Goal: Transaction & Acquisition: Book appointment/travel/reservation

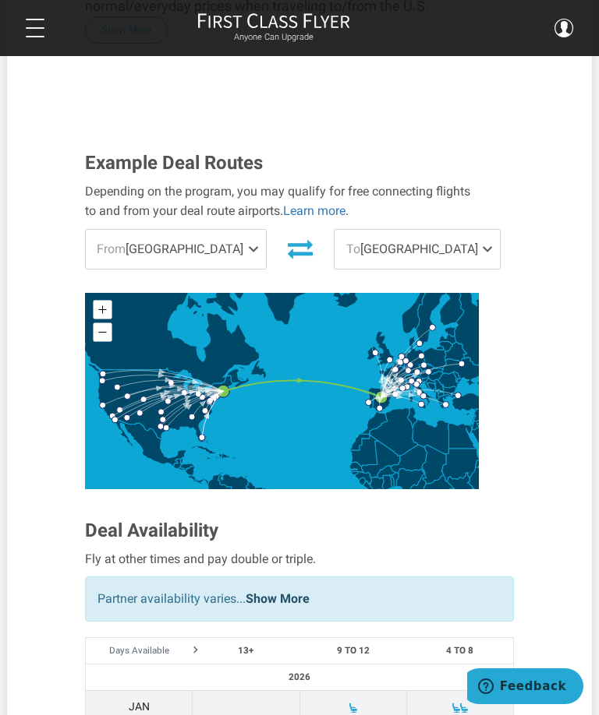
click at [456, 230] on span "To Madrid" at bounding box center [416, 249] width 165 height 39
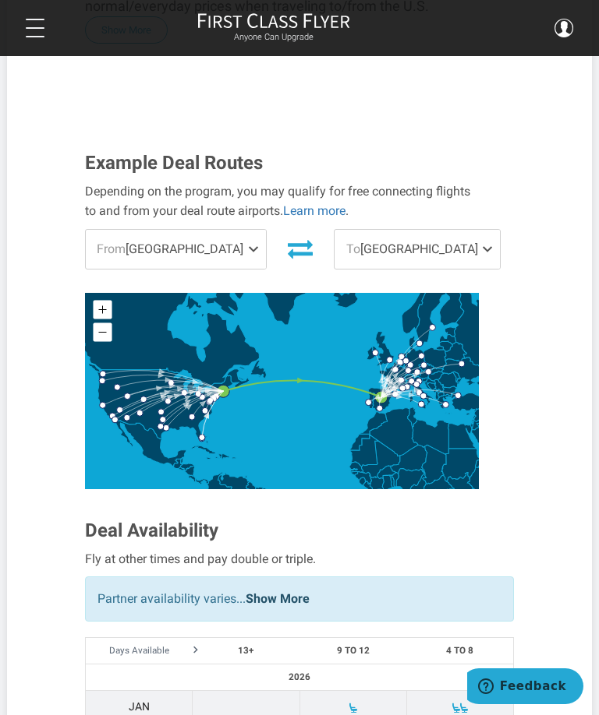
click at [481, 230] on span at bounding box center [490, 249] width 19 height 39
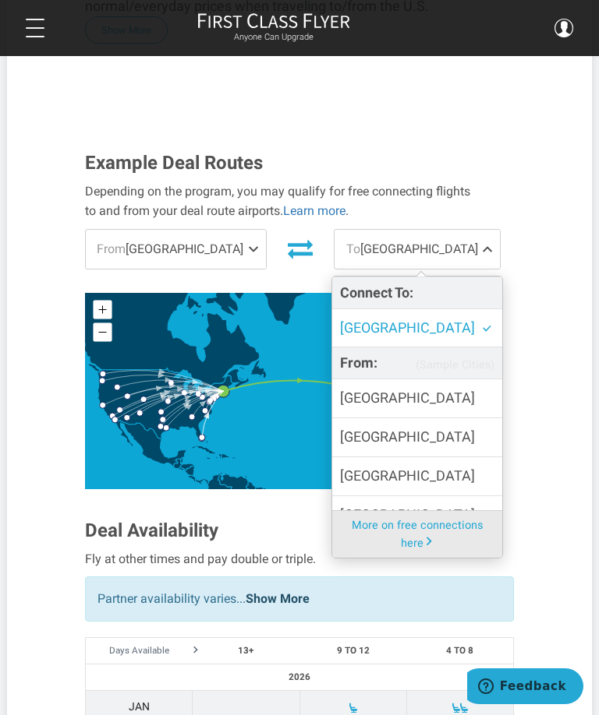
click at [372, 465] on span "Barcelona" at bounding box center [407, 476] width 135 height 23
click at [0, 0] on input "Barcelona" at bounding box center [0, 0] width 0 height 0
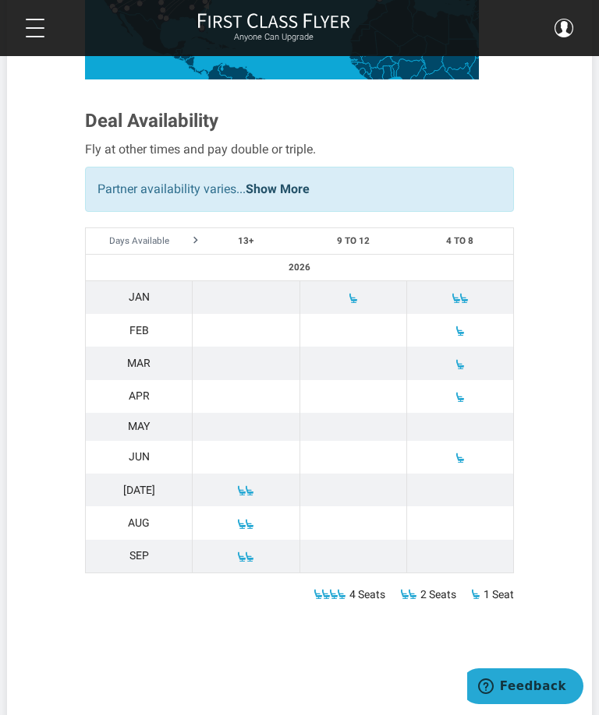
scroll to position [876, 0]
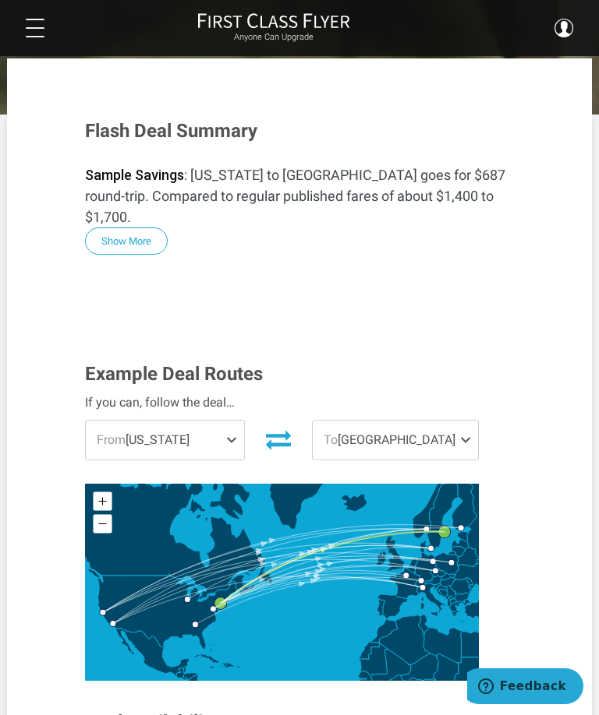
click at [462, 425] on span at bounding box center [468, 440] width 19 height 39
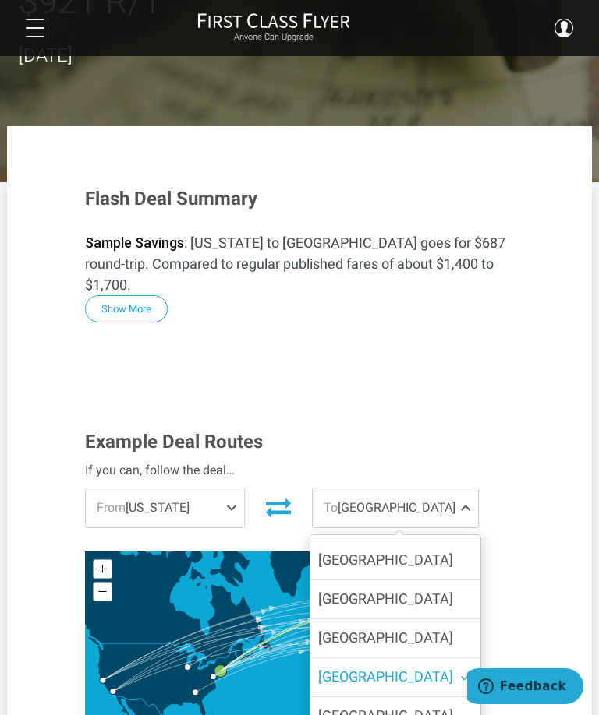
scroll to position [147, 0]
click at [368, 582] on label "Paris" at bounding box center [395, 601] width 170 height 38
click at [0, 0] on input "Paris" at bounding box center [0, 0] width 0 height 0
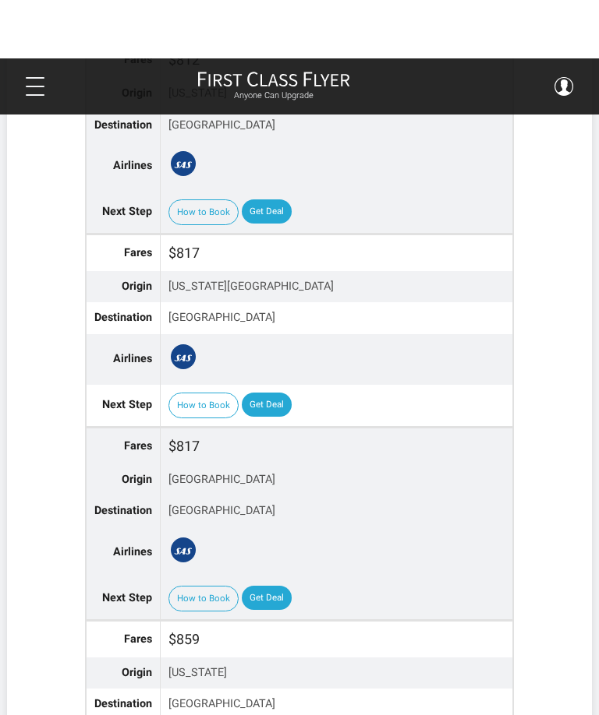
scroll to position [4947, 0]
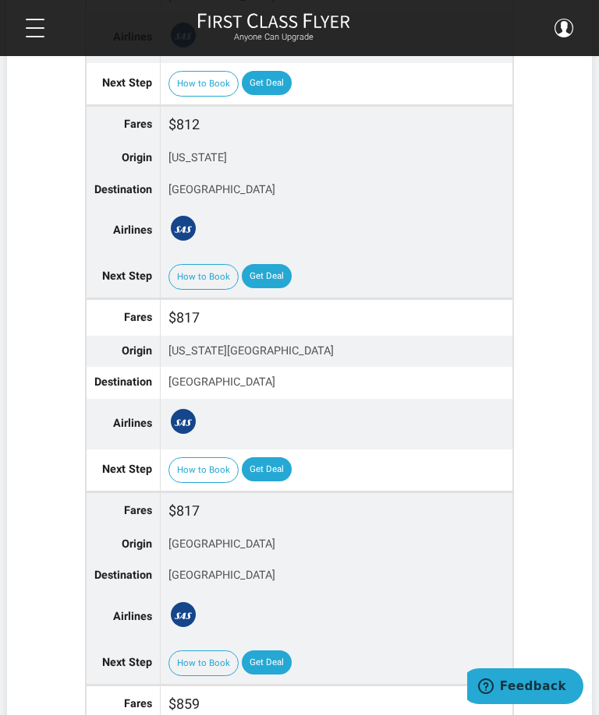
click at [270, 457] on link "Get Deal" at bounding box center [267, 469] width 50 height 25
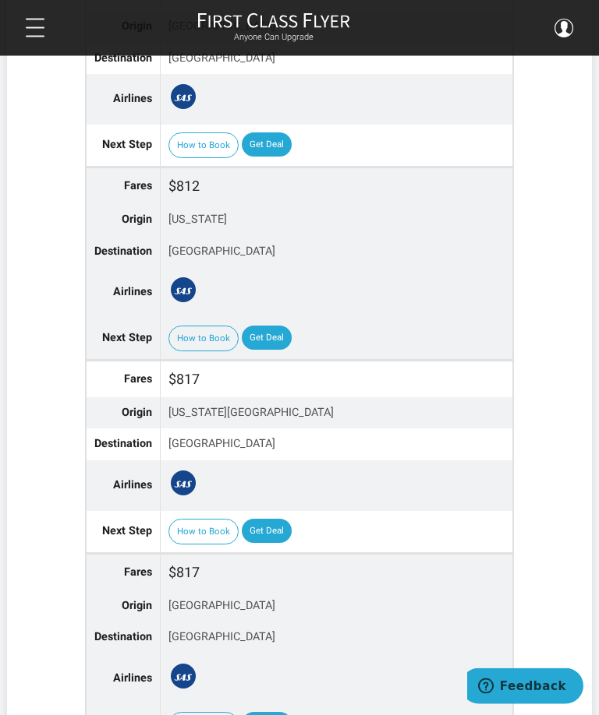
scroll to position [4883, 0]
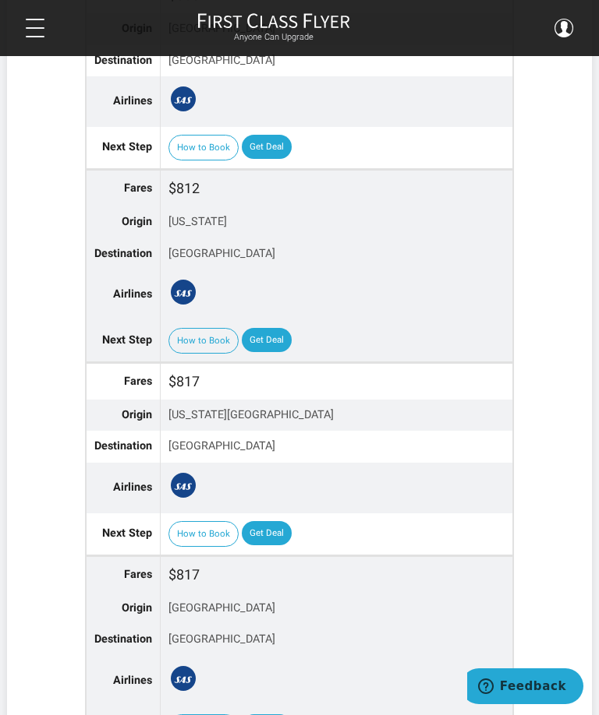
click at [272, 328] on link "Get Deal" at bounding box center [267, 340] width 50 height 25
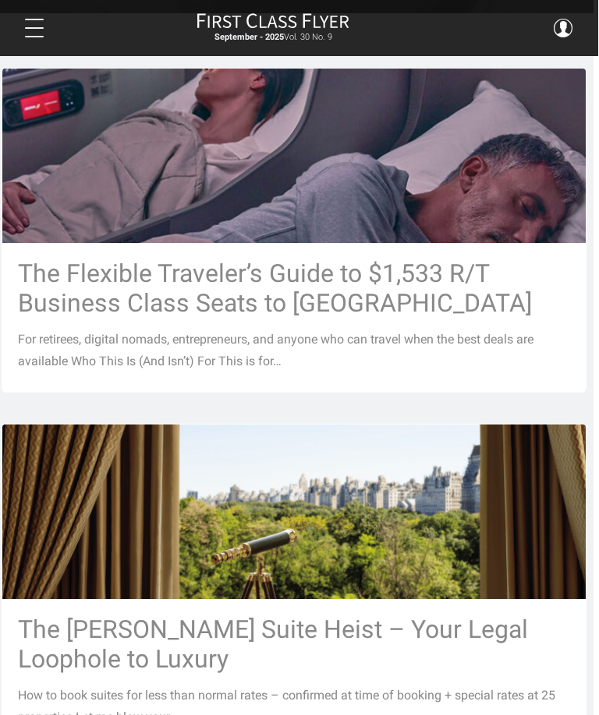
scroll to position [302, 2]
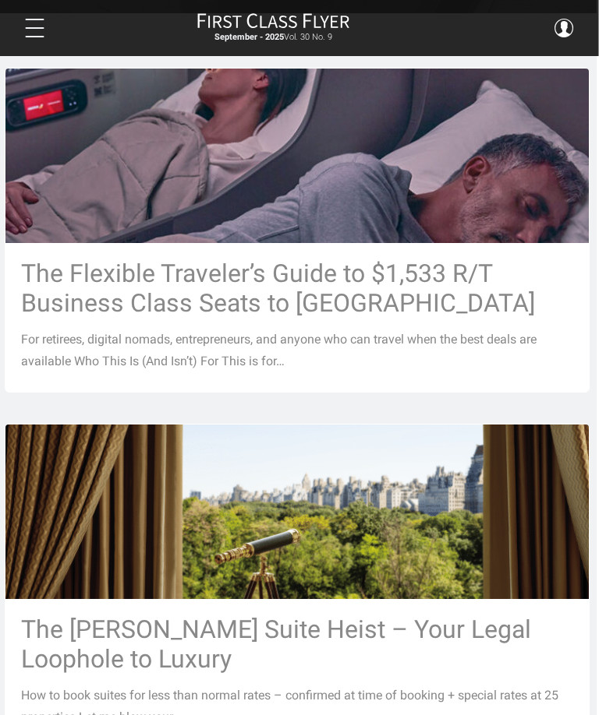
click at [306, 285] on h3 "The Flexible Traveler’s Guide to $1,533 R/T Business Class Seats to [GEOGRAPHIC…" at bounding box center [298, 288] width 552 height 59
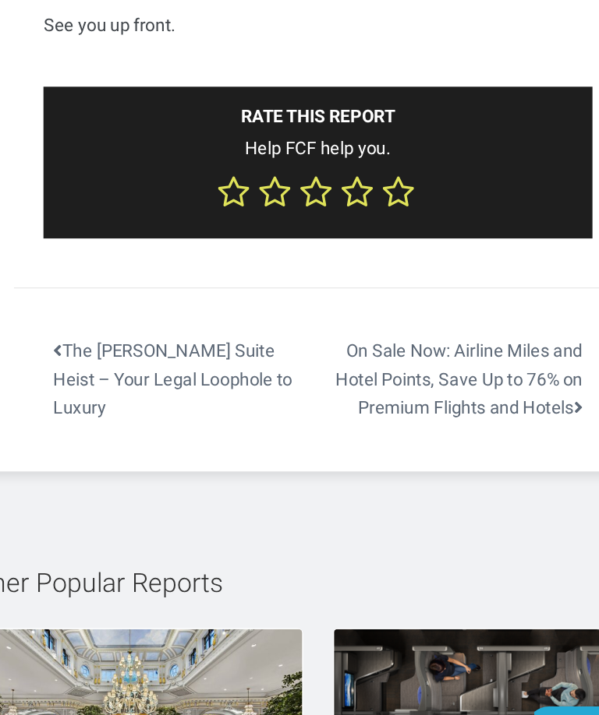
scroll to position [6419, 5]
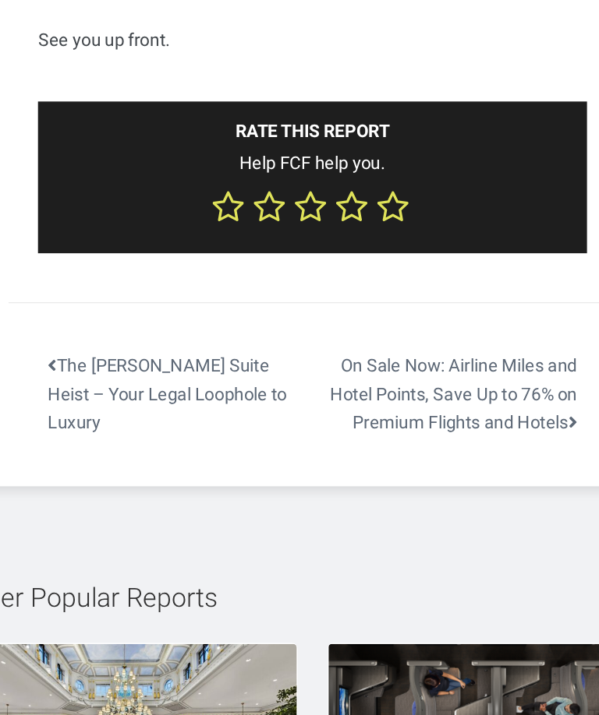
click at [398, 373] on link "On Sale Now: Airline Miles and Hotel Points, Save Up to 76% on Premium Flights …" at bounding box center [416, 406] width 242 height 67
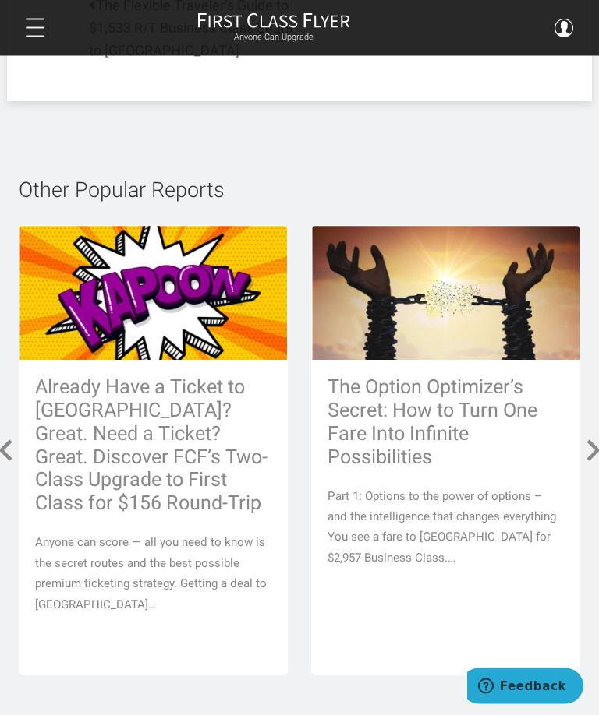
scroll to position [2724, 0]
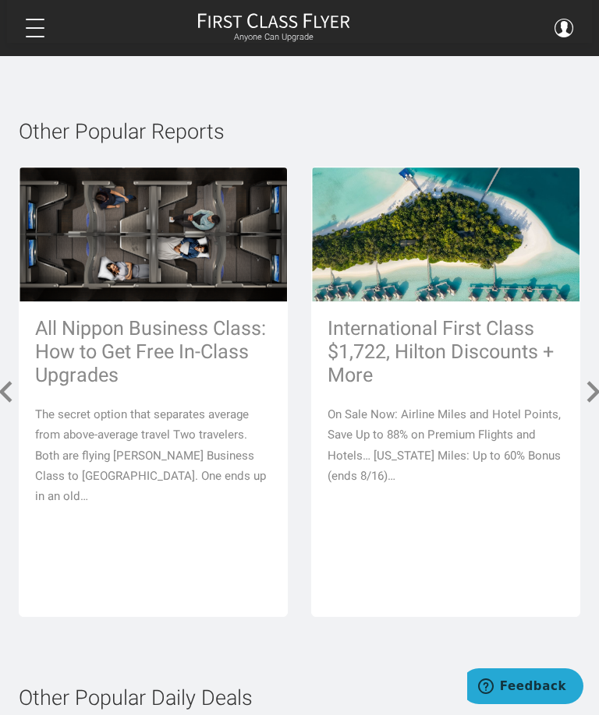
click at [223, 432] on p "The secret option that separates average from above-average travel Two traveler…" at bounding box center [153, 455] width 236 height 103
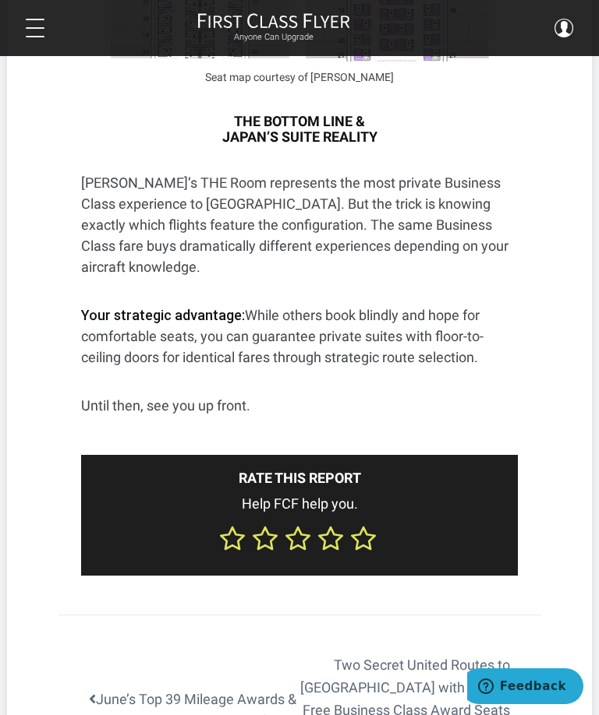
scroll to position [7352, 0]
